Goal: Information Seeking & Learning: Learn about a topic

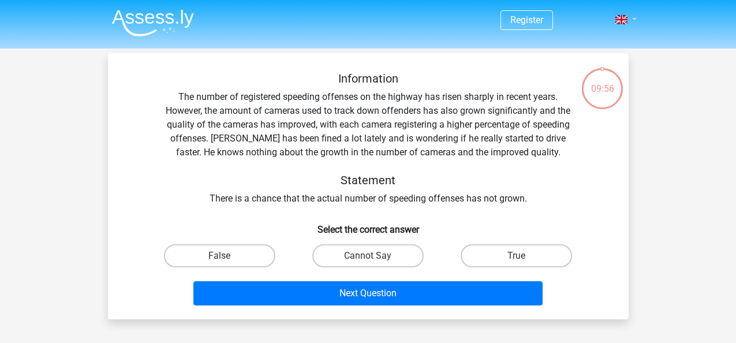
click at [634, 16] on link at bounding box center [622, 20] width 23 height 14
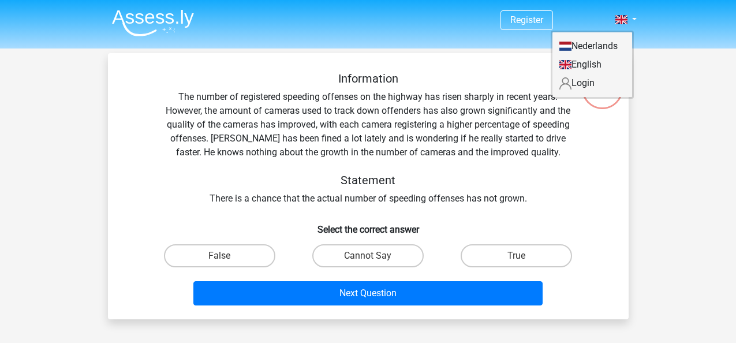
click at [695, 299] on div "Register Nederlands English" at bounding box center [368, 326] width 736 height 652
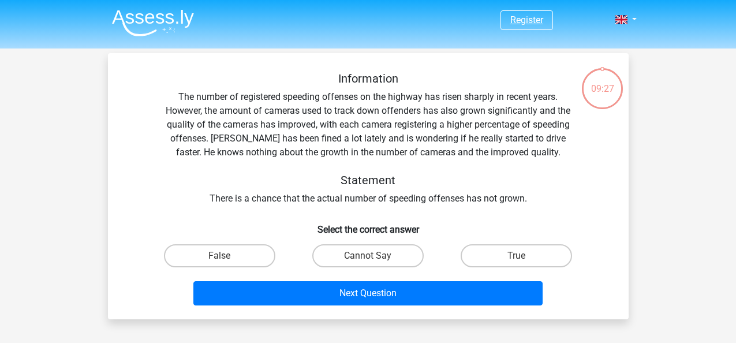
click at [519, 25] on link "Register" at bounding box center [526, 19] width 33 height 11
click at [148, 18] on img at bounding box center [153, 22] width 82 height 27
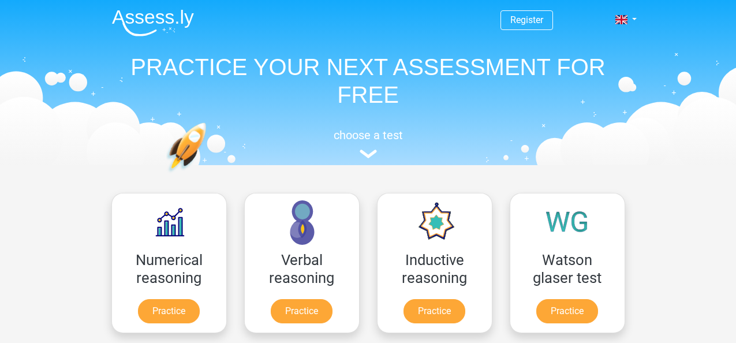
click at [142, 23] on img at bounding box center [153, 22] width 82 height 27
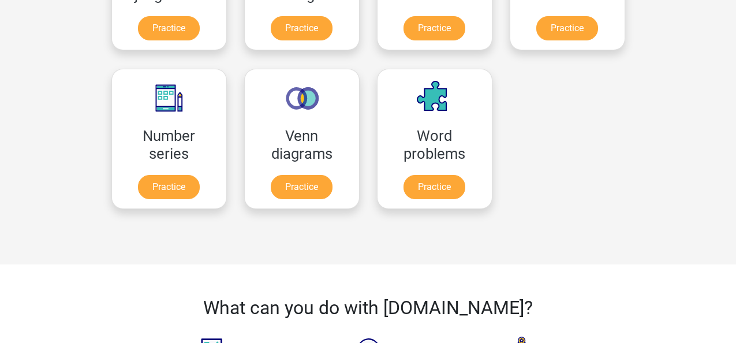
scroll to position [1098, 0]
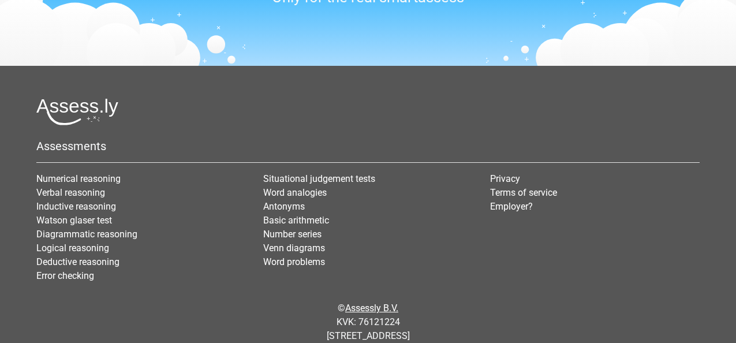
click at [376, 309] on link "Assessly B.V." at bounding box center [371, 307] width 53 height 11
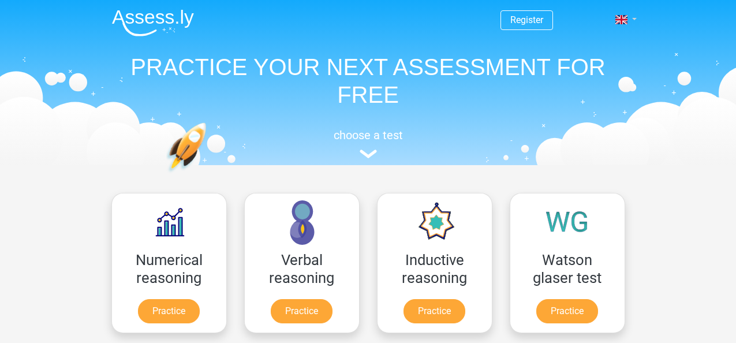
click at [631, 21] on link at bounding box center [622, 20] width 23 height 14
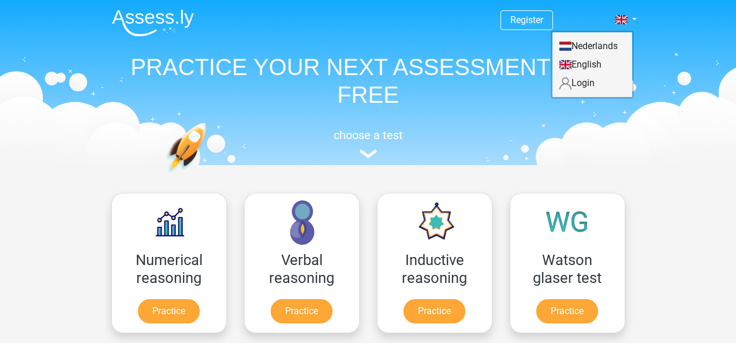
click at [584, 66] on link "English" at bounding box center [592, 64] width 80 height 18
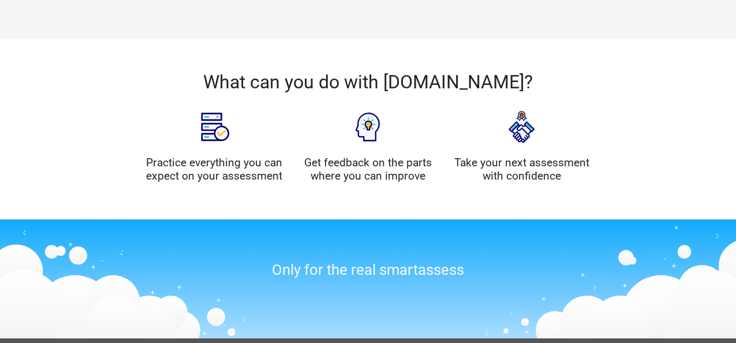
scroll to position [27, 0]
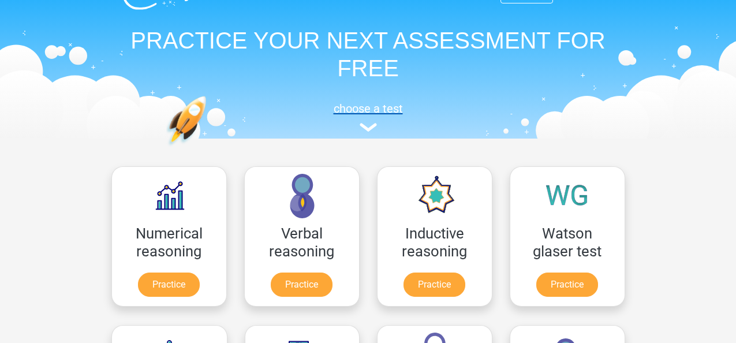
click at [360, 112] on h5 "choose a test" at bounding box center [368, 109] width 531 height 14
click at [367, 125] on img at bounding box center [368, 127] width 17 height 9
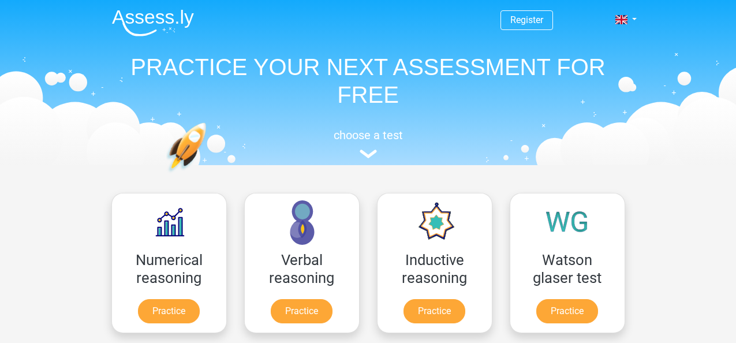
scroll to position [1098, 0]
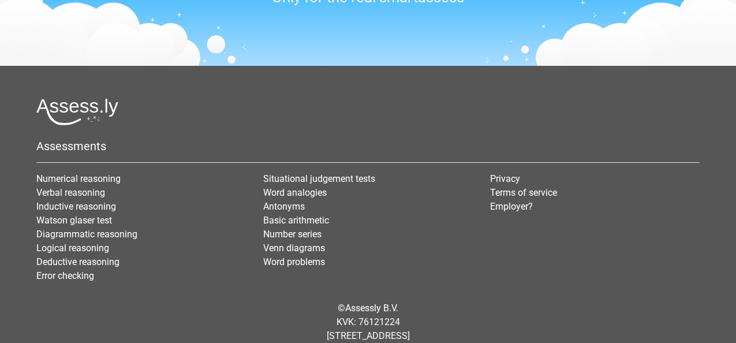
click at [92, 118] on img at bounding box center [77, 111] width 82 height 27
